Goal: Task Accomplishment & Management: Use online tool/utility

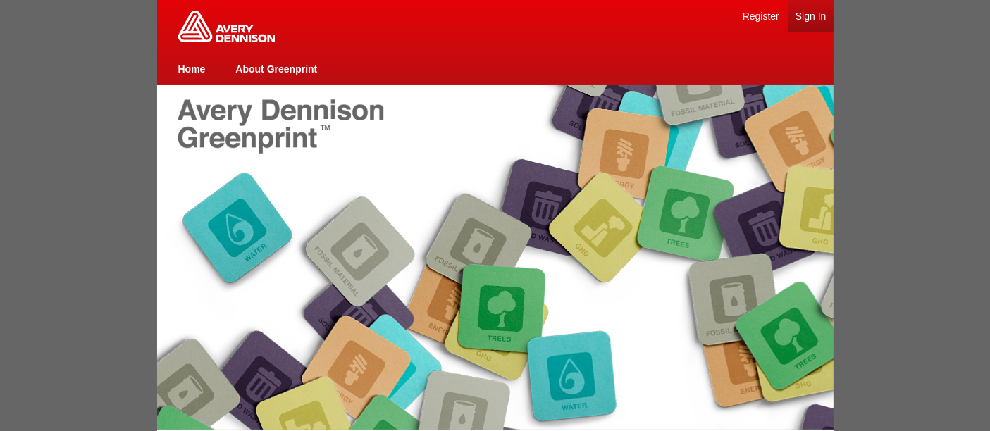
click at [809, 16] on link "Sign In" at bounding box center [811, 16] width 31 height 11
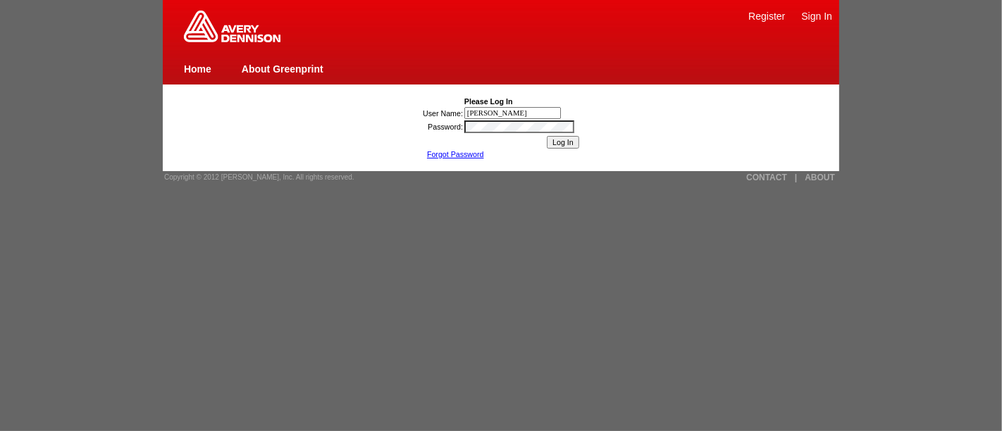
type input "[PERSON_NAME][EMAIL_ADDRESS][DOMAIN_NAME]"
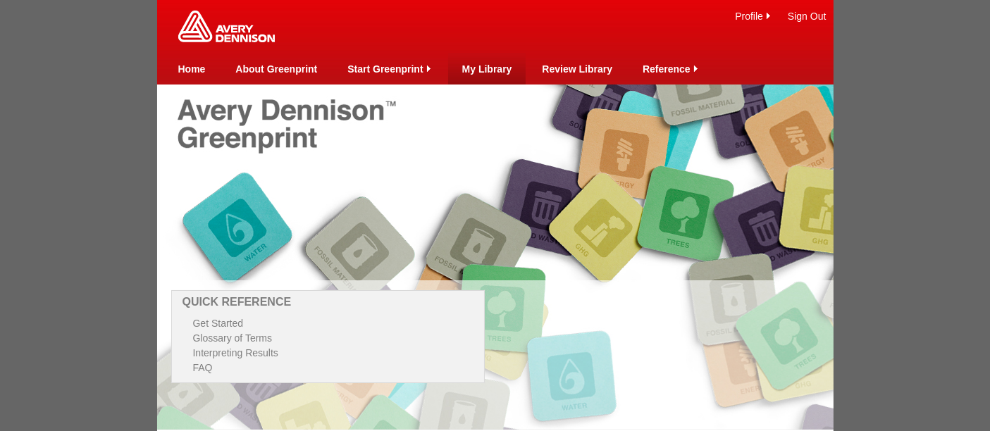
click at [476, 71] on link "My Library" at bounding box center [487, 68] width 50 height 11
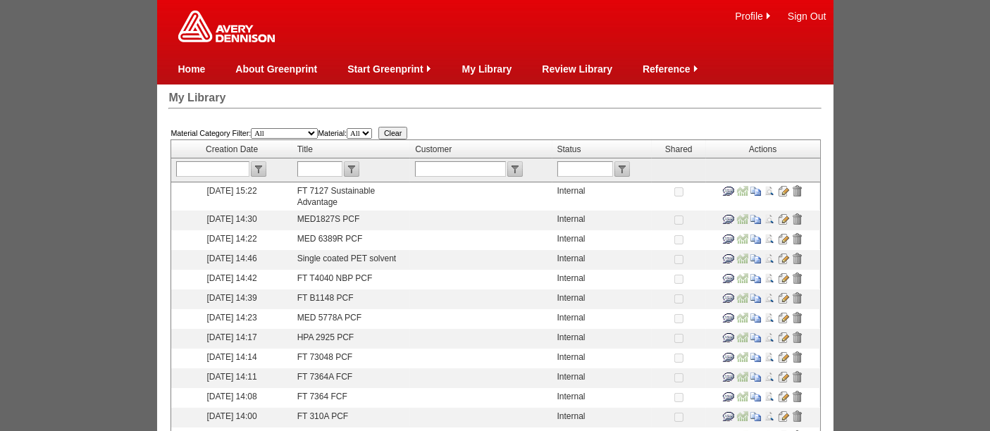
click at [319, 172] on input "text" at bounding box center [319, 169] width 45 height 16
type input "306A"
click at [354, 169] on input "submit" at bounding box center [352, 169] width 16 height 16
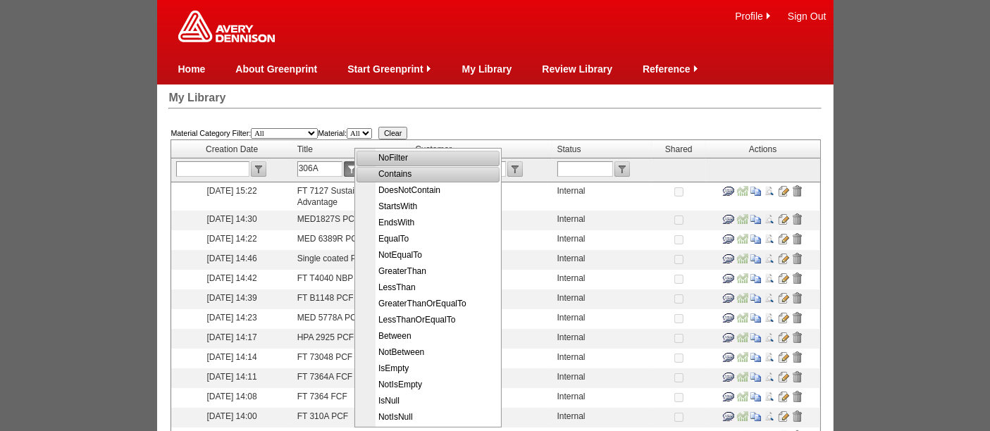
click at [386, 178] on span "Contains" at bounding box center [430, 174] width 142 height 16
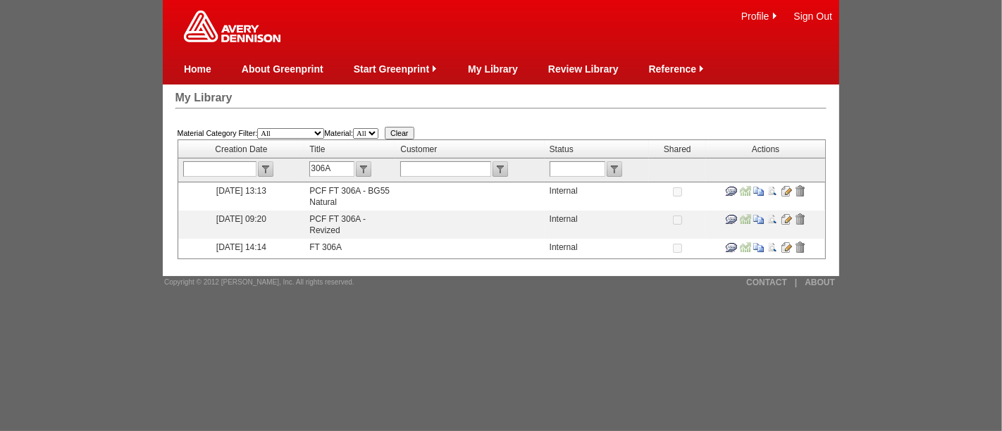
click at [785, 189] on input "image" at bounding box center [786, 190] width 11 height 11
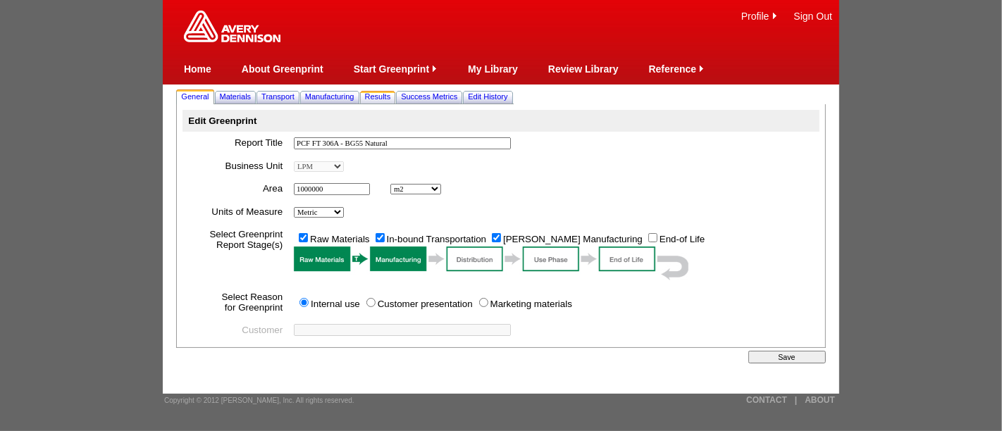
click at [391, 97] on span "Results" at bounding box center [378, 96] width 26 height 8
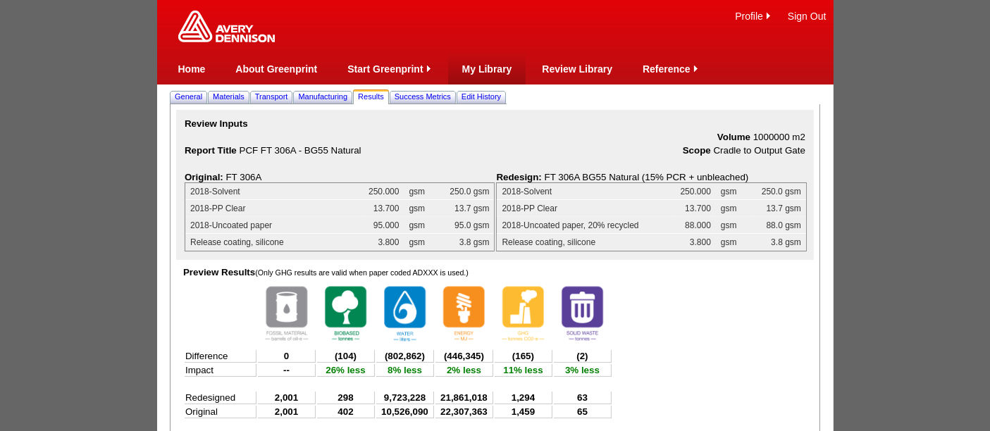
click at [484, 70] on link "My Library" at bounding box center [487, 68] width 50 height 11
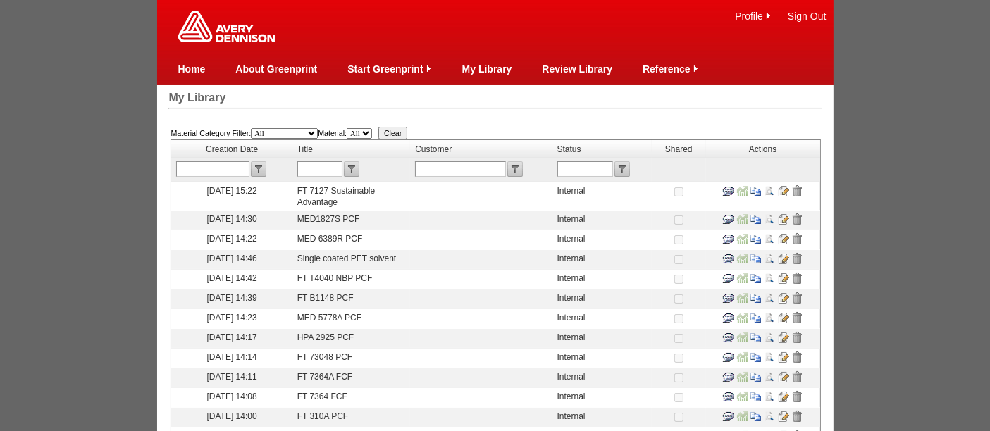
click at [323, 165] on input "text" at bounding box center [319, 169] width 45 height 16
type input "306A"
click at [359, 171] on input "submit" at bounding box center [352, 169] width 16 height 16
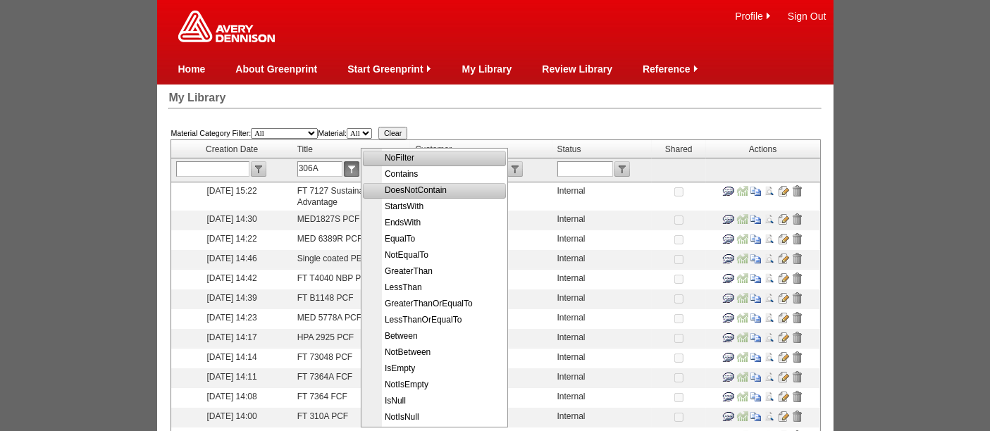
click at [395, 183] on span "DoesNotContain" at bounding box center [436, 191] width 142 height 16
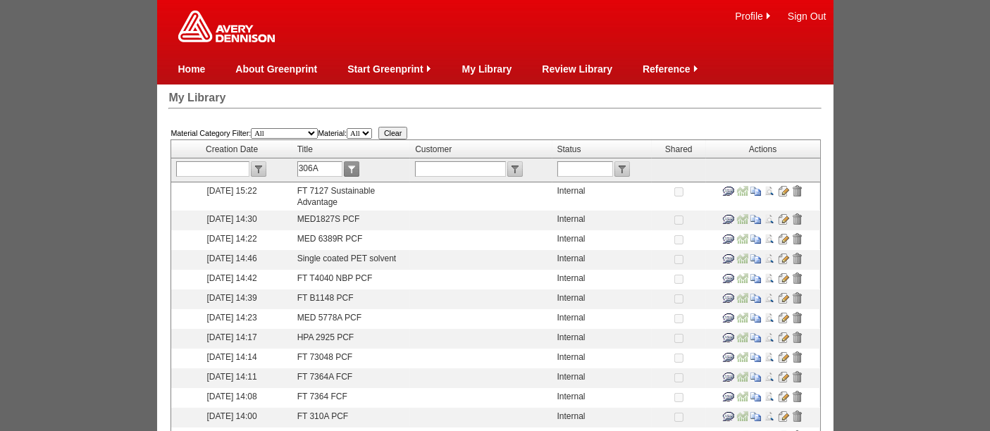
click at [353, 166] on input "submit" at bounding box center [352, 169] width 16 height 16
click at [342, 162] on input "306A" at bounding box center [319, 169] width 45 height 16
click at [354, 168] on input "submit" at bounding box center [352, 169] width 16 height 16
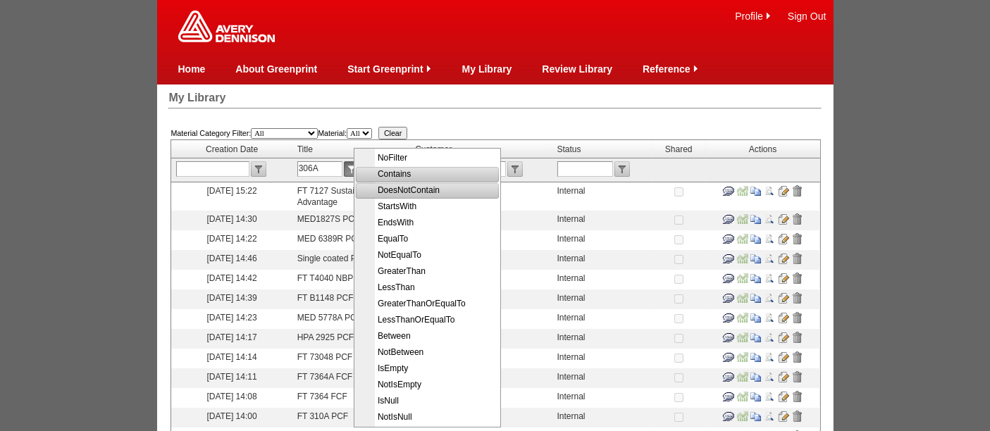
click at [391, 175] on span "Contains" at bounding box center [429, 174] width 142 height 16
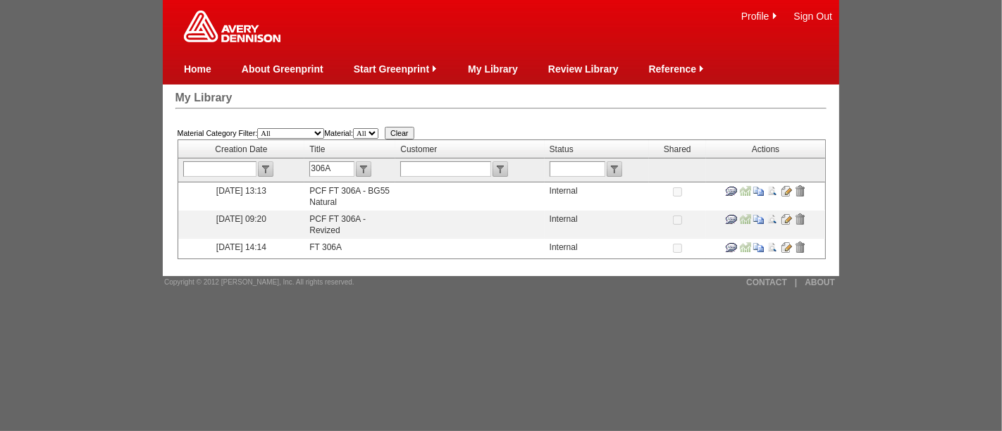
click at [786, 218] on input "image" at bounding box center [786, 219] width 11 height 11
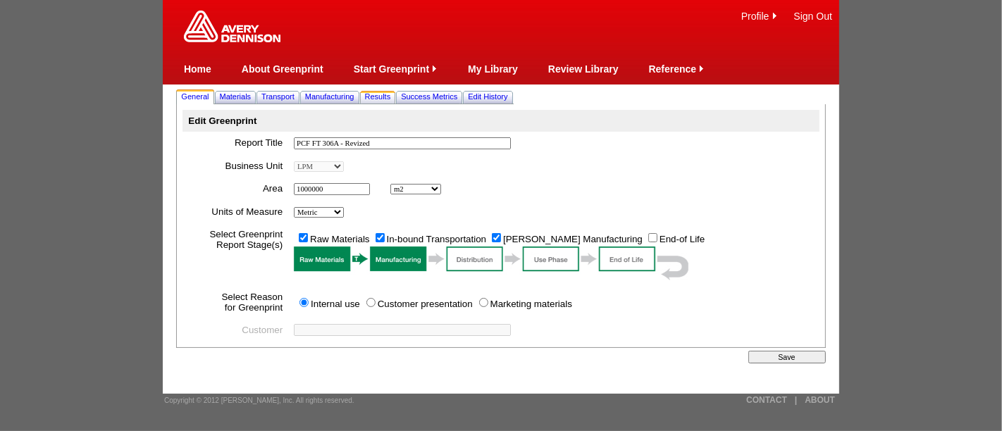
click at [391, 97] on span "Results" at bounding box center [378, 96] width 26 height 8
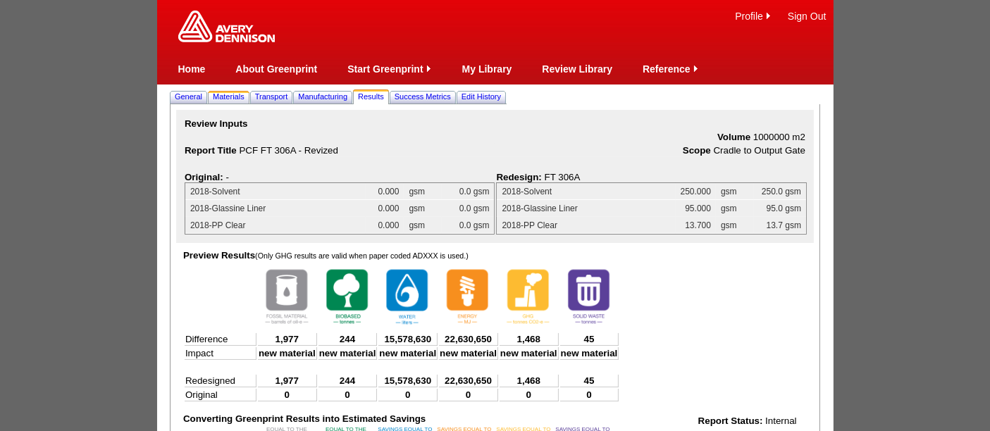
click at [231, 99] on span "Materials" at bounding box center [229, 96] width 32 height 8
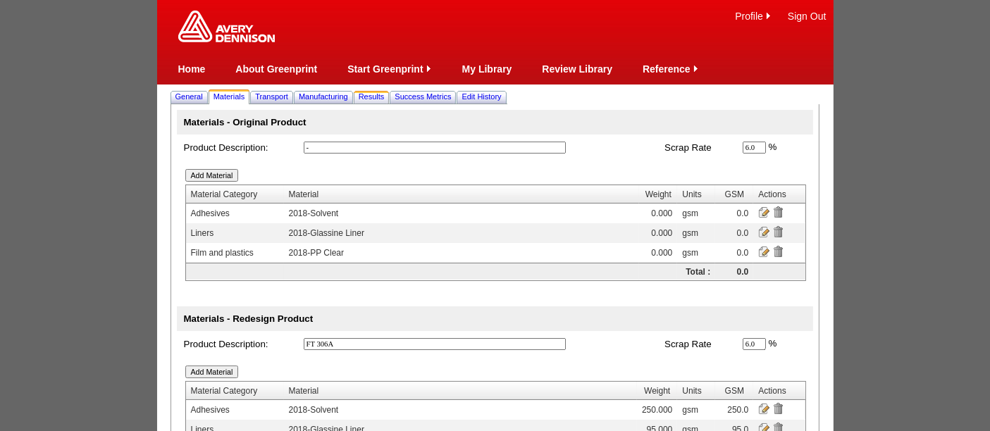
click at [388, 91] on link "Results" at bounding box center [372, 96] width 32 height 15
